Goal: Information Seeking & Learning: Learn about a topic

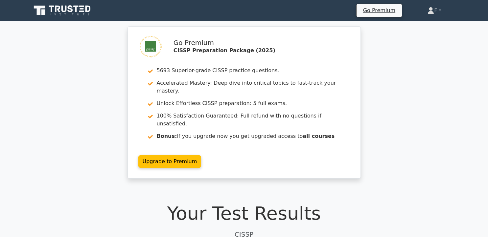
scroll to position [2133, 0]
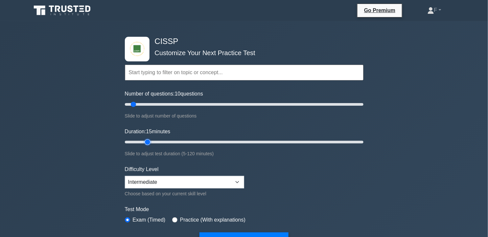
type input "15"
click at [146, 143] on input "Duration: 15 minutes" at bounding box center [244, 142] width 238 height 8
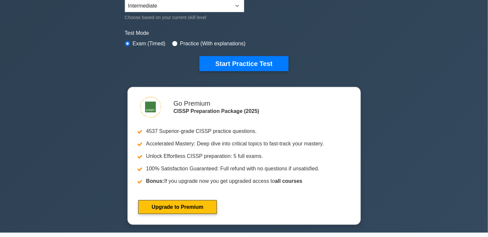
scroll to position [185, 0]
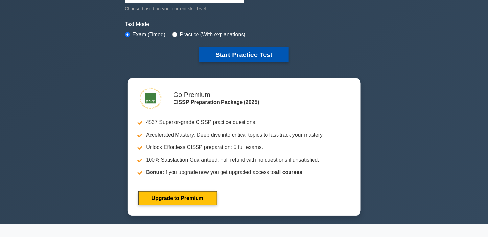
click at [268, 59] on button "Start Practice Test" at bounding box center [243, 54] width 89 height 15
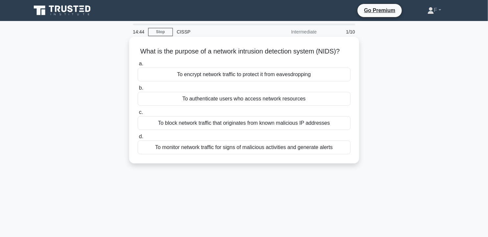
click at [236, 154] on div "To monitor network traffic for signs of malicious activities and generate alerts" at bounding box center [244, 148] width 213 height 14
click at [138, 139] on input "d. To monitor network traffic for signs of malicious activities and generate al…" at bounding box center [138, 137] width 0 height 4
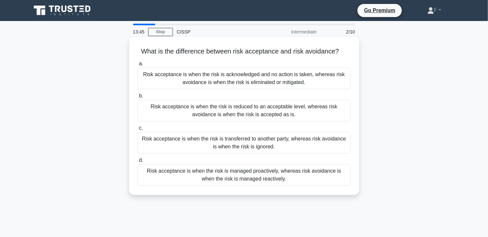
click at [234, 173] on div "Risk acceptance is when the risk is managed proactively, whereas risk avoidance…" at bounding box center [244, 175] width 213 height 22
click at [138, 163] on input "d. Risk acceptance is when the risk is managed proactively, whereas risk avoida…" at bounding box center [138, 160] width 0 height 4
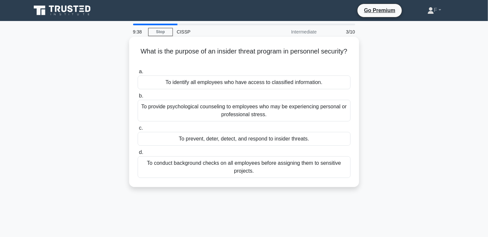
click at [313, 138] on div "To prevent, deter, detect, and respond to insider threats." at bounding box center [244, 139] width 213 height 14
click at [138, 130] on input "c. To prevent, deter, detect, and respond to insider threats." at bounding box center [138, 128] width 0 height 4
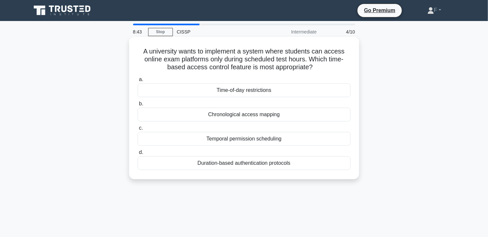
click at [252, 163] on div "Duration-based authentication protocols" at bounding box center [244, 163] width 213 height 14
click at [138, 155] on input "d. Duration-based authentication protocols" at bounding box center [138, 152] width 0 height 4
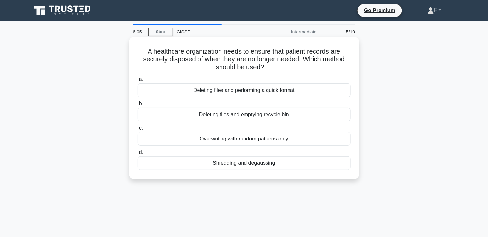
click at [283, 166] on div "Shredding and degaussing" at bounding box center [244, 163] width 213 height 14
click at [138, 155] on input "d. Shredding and degaussing" at bounding box center [138, 152] width 0 height 4
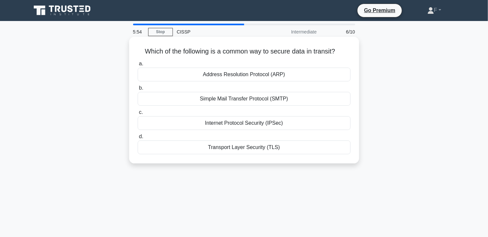
click at [297, 128] on div "Internet Protocol Security (IPSec)" at bounding box center [244, 123] width 213 height 14
click at [138, 115] on input "c. Internet Protocol Security (IPSec)" at bounding box center [138, 112] width 0 height 4
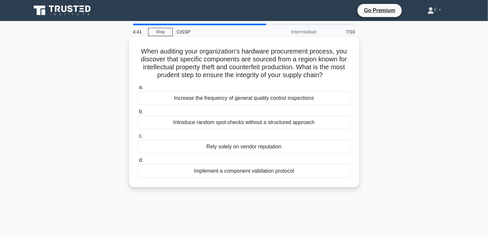
click at [281, 147] on div "Rely solely on vendor reputation" at bounding box center [244, 147] width 213 height 14
click at [138, 138] on input "c. Rely solely on vendor reputation" at bounding box center [138, 136] width 0 height 4
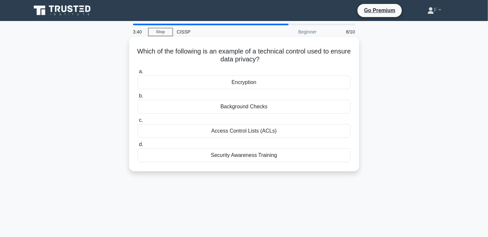
click at [301, 137] on div "Access Control Lists (ACLs)" at bounding box center [244, 131] width 213 height 14
click at [138, 123] on input "c. Access Control Lists (ACLs)" at bounding box center [138, 120] width 0 height 4
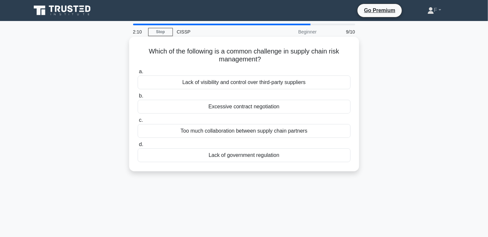
click at [356, 109] on div "Which of the following is a common challenge in supply chain risk management? .…" at bounding box center [244, 104] width 230 height 135
click at [294, 141] on label "d. Lack of government regulation" at bounding box center [244, 152] width 213 height 22
click at [138, 143] on input "d. Lack of government regulation" at bounding box center [138, 145] width 0 height 4
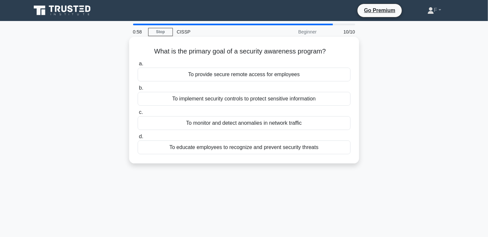
click at [281, 150] on div "To educate employees to recognize and prevent security threats" at bounding box center [244, 148] width 213 height 14
click at [138, 139] on input "d. To educate employees to recognize and prevent security threats" at bounding box center [138, 137] width 0 height 4
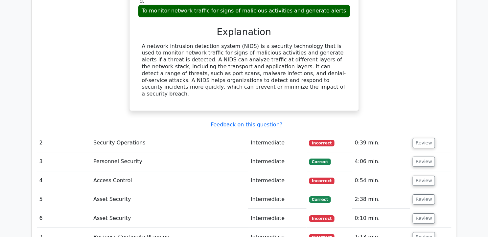
scroll to position [686, 0]
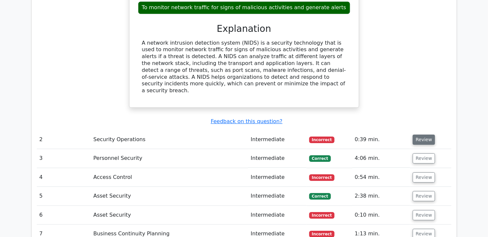
click at [422, 135] on button "Review" at bounding box center [424, 140] width 22 height 10
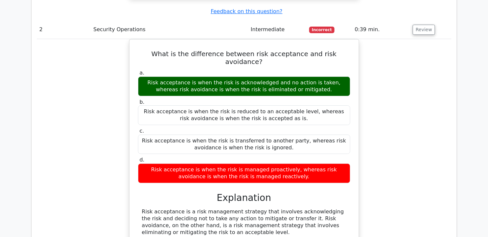
scroll to position [813, 0]
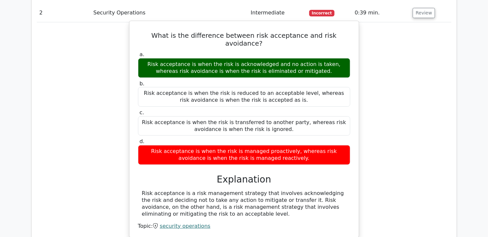
click at [141, 190] on div "Risk acceptance is a risk management strategy that involves acknowledging the r…" at bounding box center [244, 203] width 212 height 27
drag, startPoint x: 142, startPoint y: 155, endPoint x: 195, endPoint y: 176, distance: 56.6
click at [195, 190] on div "Risk acceptance is a risk management strategy that involves acknowledging the r…" at bounding box center [244, 203] width 204 height 27
copy div "Risk acceptance is a risk management strategy that involves acknowledging the r…"
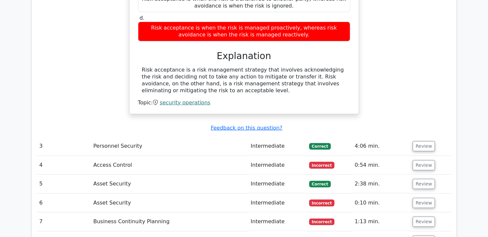
scroll to position [961, 0]
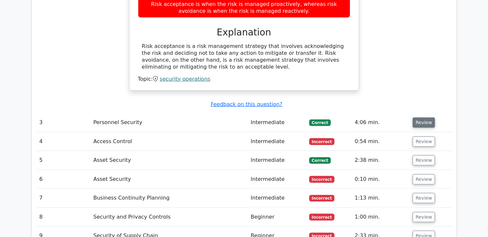
click at [425, 118] on button "Review" at bounding box center [424, 123] width 22 height 10
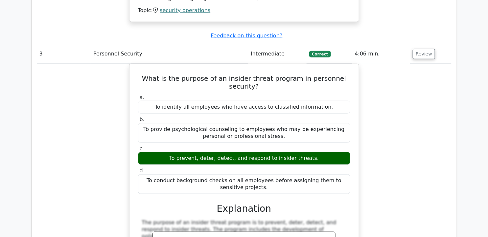
scroll to position [1029, 0]
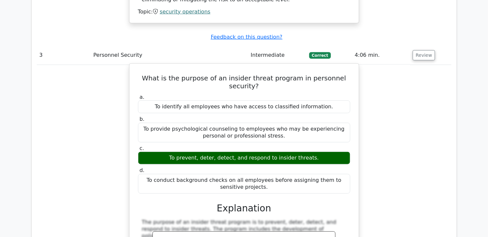
drag, startPoint x: 139, startPoint y: 39, endPoint x: 269, endPoint y: 144, distance: 167.5
click at [269, 144] on div "What is the purpose of an insider threat program in personnel security? a. To i…" at bounding box center [244, 191] width 224 height 250
copy div "What is the purpose of an insider threat program in personnel security? a. To i…"
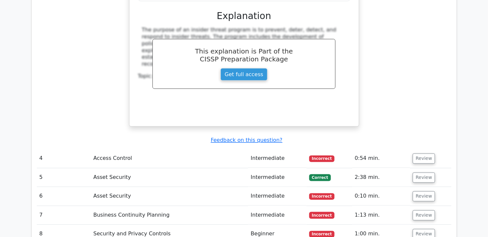
scroll to position [1231, 0]
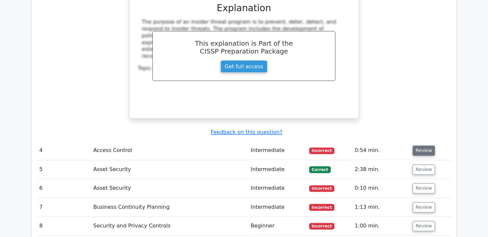
click at [421, 146] on button "Review" at bounding box center [424, 151] width 22 height 10
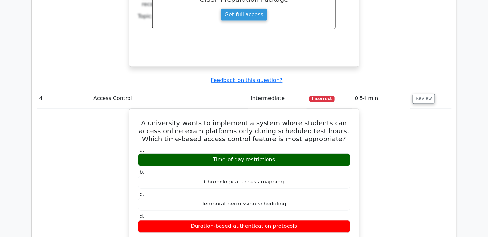
scroll to position [1299, 0]
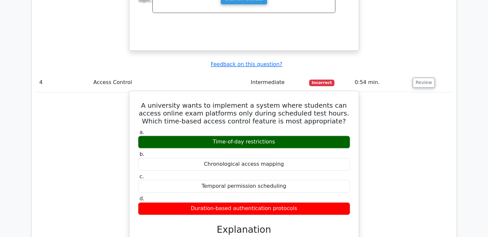
drag, startPoint x: 143, startPoint y: 60, endPoint x: 294, endPoint y: 162, distance: 182.2
copy div "A university wants to implement a system where students can access online exam …"
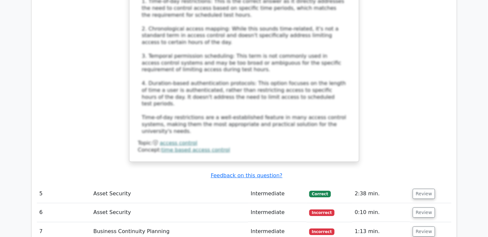
scroll to position [1617, 0]
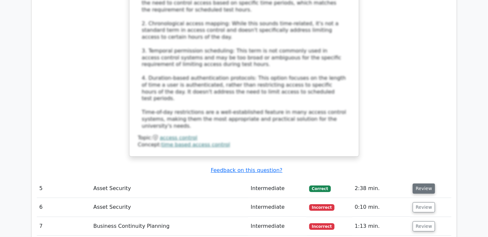
click at [418, 184] on button "Review" at bounding box center [424, 189] width 22 height 10
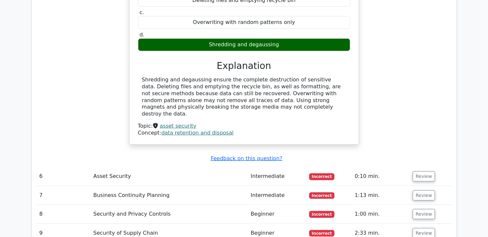
scroll to position [1898, 0]
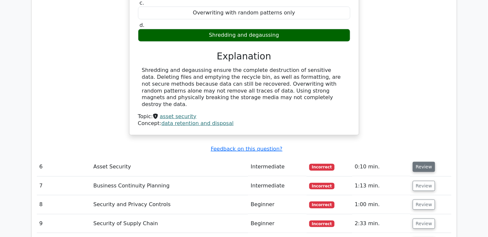
click at [426, 162] on button "Review" at bounding box center [424, 167] width 22 height 10
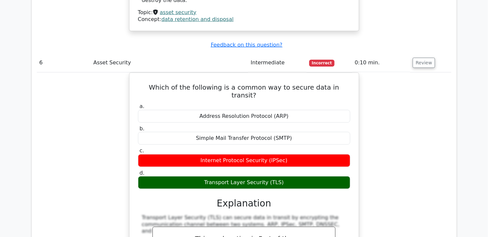
scroll to position [1999, 0]
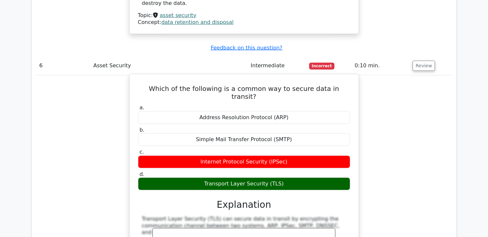
drag, startPoint x: 146, startPoint y: 23, endPoint x: 286, endPoint y: 111, distance: 166.2
click at [286, 111] on div "Which of the following is a common way to secure data in transit? a. Address Re…" at bounding box center [244, 195] width 224 height 237
copy div "Which of the following is a common way to secure data in transit? a. Address Re…"
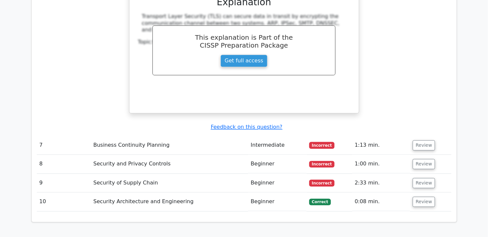
scroll to position [2219, 0]
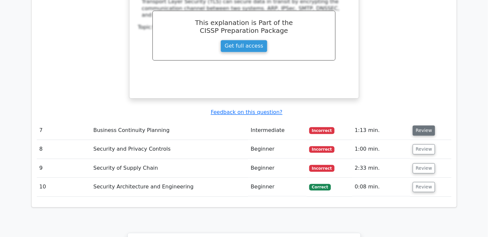
click at [430, 125] on button "Review" at bounding box center [424, 130] width 22 height 10
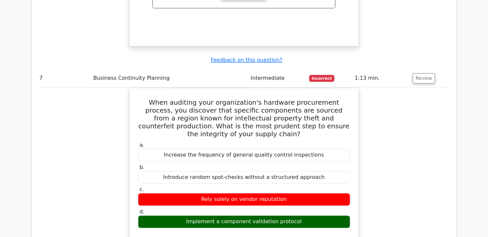
scroll to position [2268, 0]
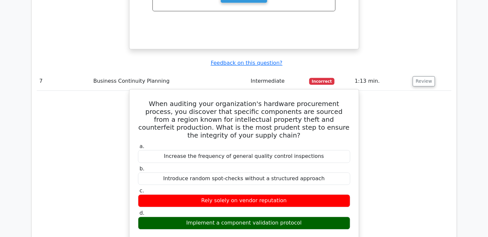
drag, startPoint x: 137, startPoint y: 30, endPoint x: 303, endPoint y: 147, distance: 203.3
copy div "When auditing your organization's hardware procurement process, you discover th…"
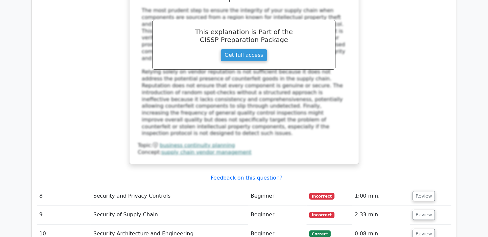
scroll to position [2534, 0]
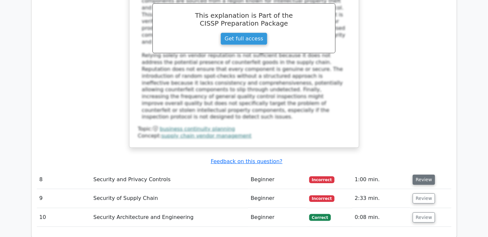
click at [422, 175] on button "Review" at bounding box center [424, 180] width 22 height 10
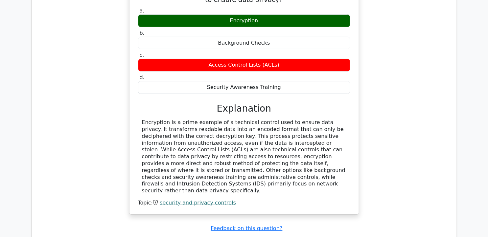
scroll to position [2758, 0]
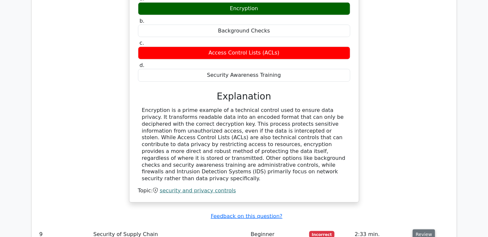
click at [416, 230] on button "Review" at bounding box center [424, 235] width 22 height 10
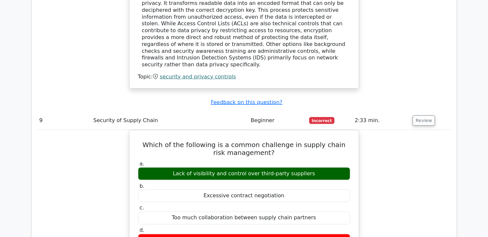
scroll to position [2856, 0]
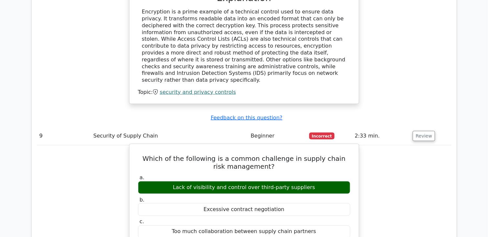
drag, startPoint x: 146, startPoint y: 58, endPoint x: 294, endPoint y: 155, distance: 177.4
copy div "Which of the following is a common challenge in supply chain risk management? a…"
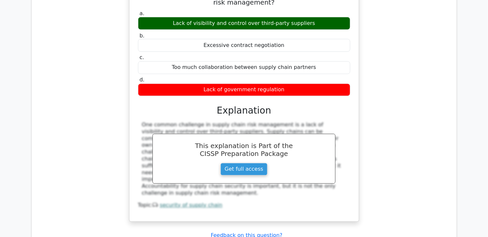
scroll to position [3047, 0]
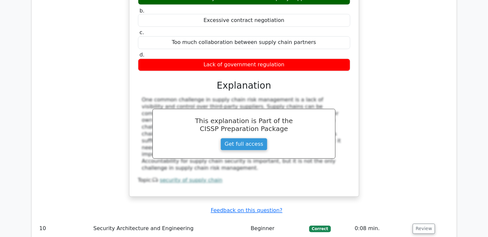
click at [410, 220] on td "Review" at bounding box center [430, 229] width 41 height 19
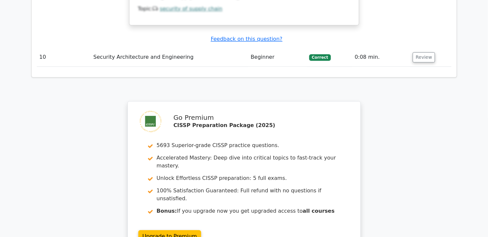
scroll to position [3257, 0]
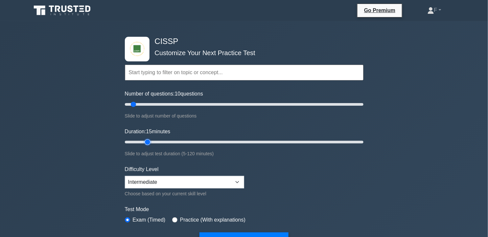
type input "15"
click at [149, 143] on input "Duration: 15 minutes" at bounding box center [244, 142] width 238 height 8
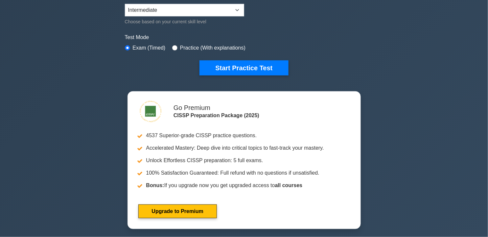
scroll to position [189, 0]
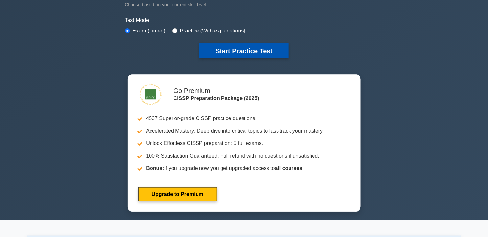
click at [267, 53] on button "Start Practice Test" at bounding box center [243, 50] width 89 height 15
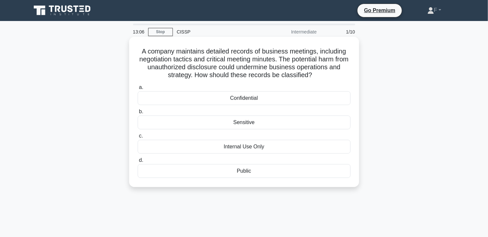
click at [258, 101] on div "Confidential" at bounding box center [244, 98] width 213 height 14
click at [138, 90] on input "a. Confidential" at bounding box center [138, 87] width 0 height 4
